Goal: Navigation & Orientation: Find specific page/section

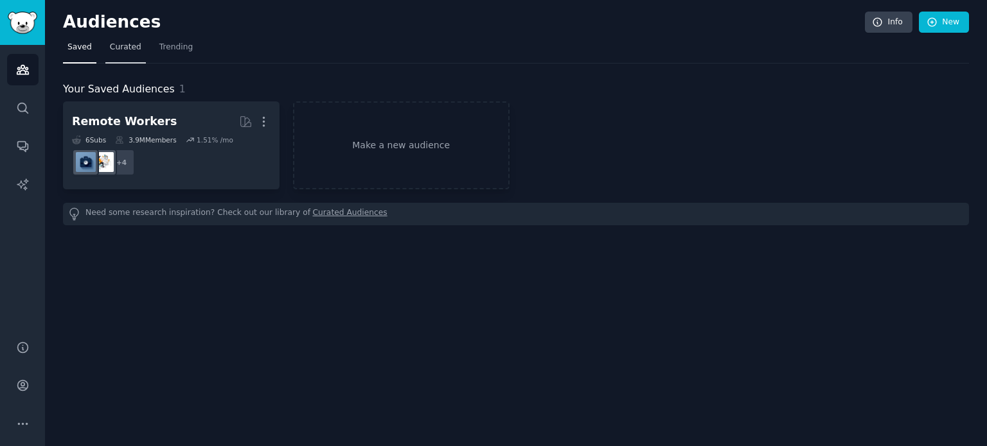
click at [128, 48] on span "Curated" at bounding box center [125, 48] width 31 height 12
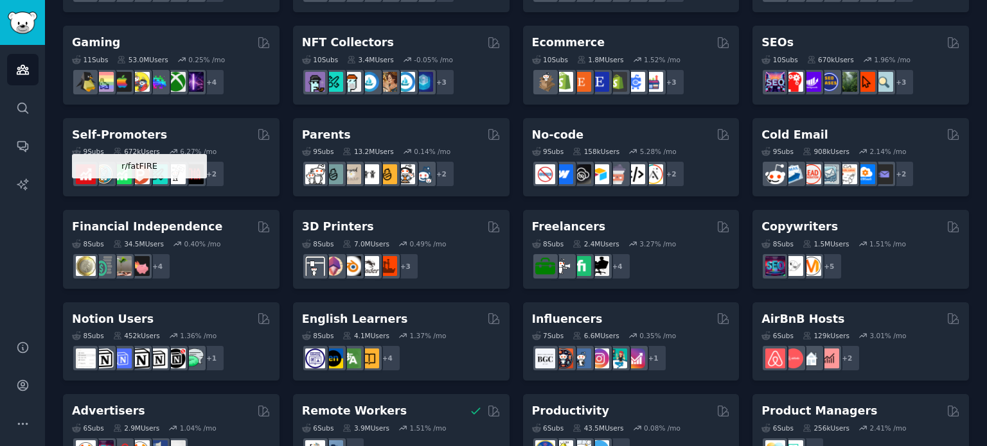
scroll to position [392, 0]
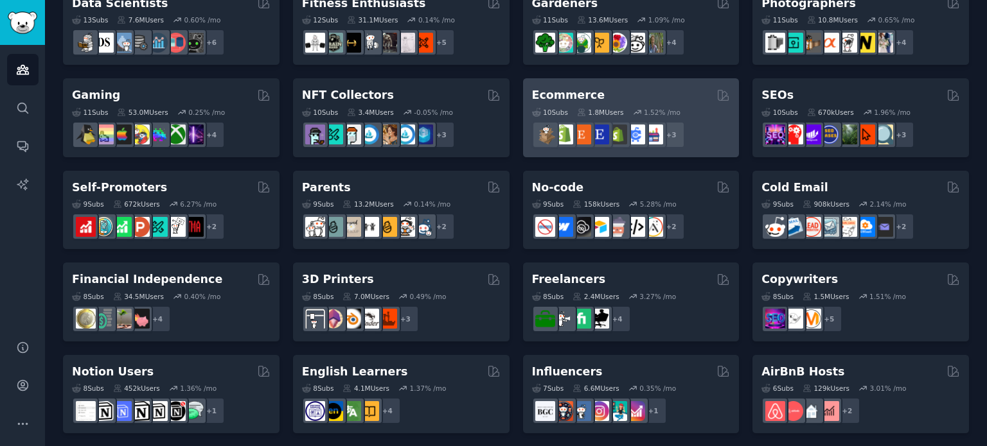
click at [574, 97] on h2 "Ecommerce" at bounding box center [568, 95] width 73 height 16
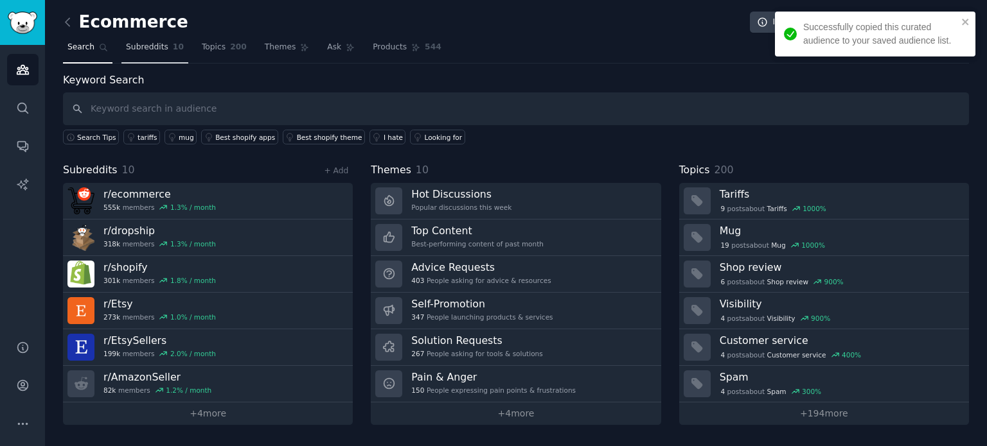
click at [151, 44] on span "Subreddits" at bounding box center [147, 48] width 42 height 12
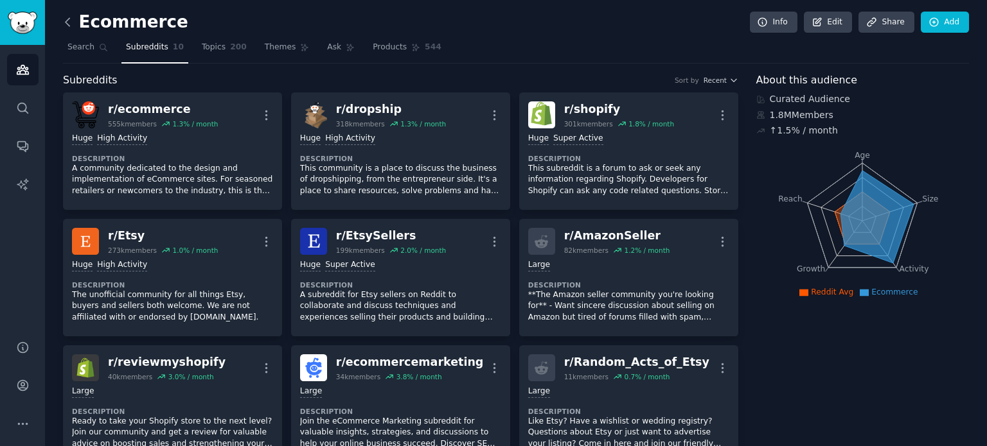
click at [64, 17] on icon at bounding box center [67, 21] width 13 height 13
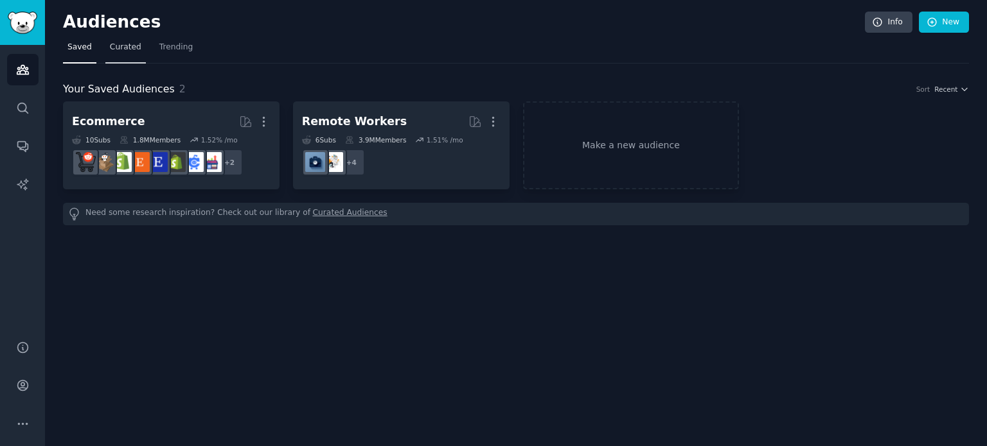
click at [116, 48] on span "Curated" at bounding box center [125, 48] width 31 height 12
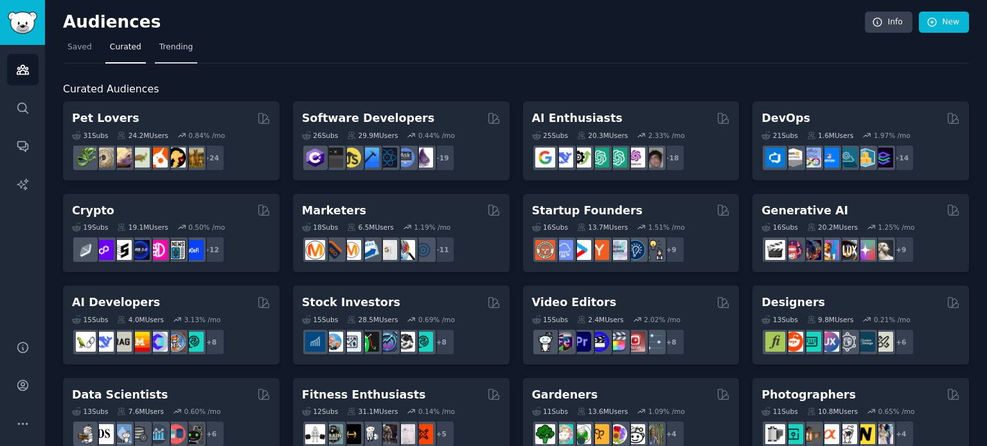
click at [159, 50] on span "Trending" at bounding box center [175, 48] width 33 height 12
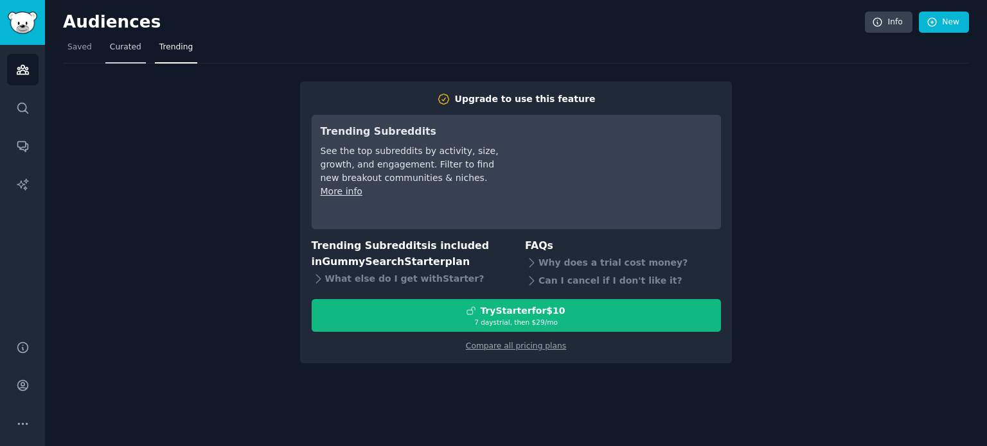
click at [121, 49] on span "Curated" at bounding box center [125, 48] width 31 height 12
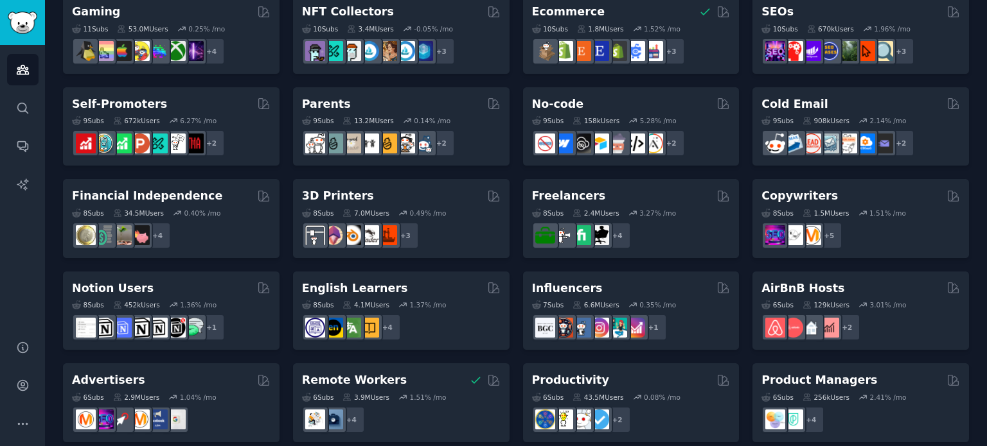
scroll to position [521, 0]
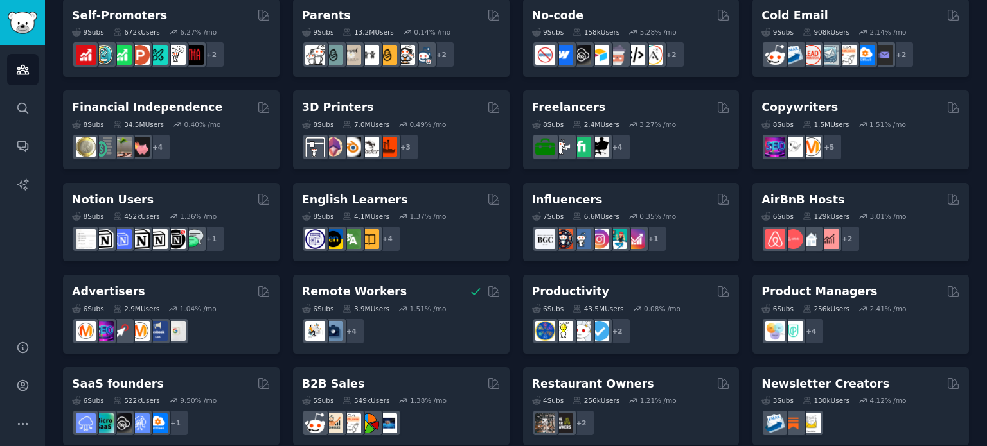
scroll to position [581, 0]
